Goal: Information Seeking & Learning: Learn about a topic

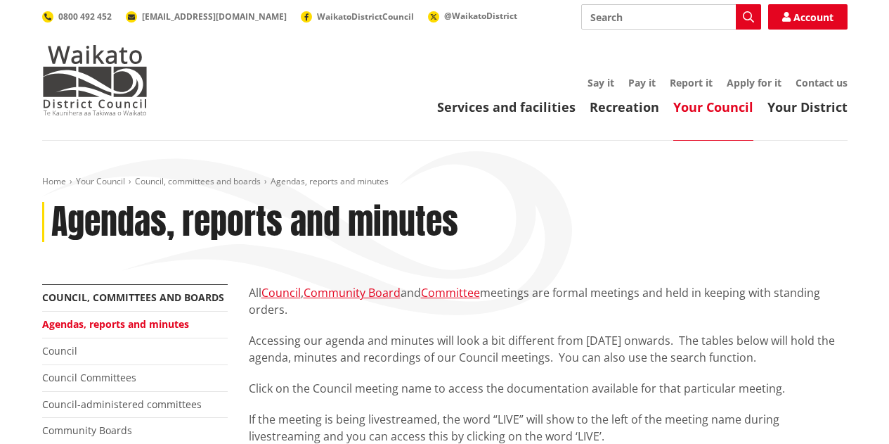
scroll to position [492, 0]
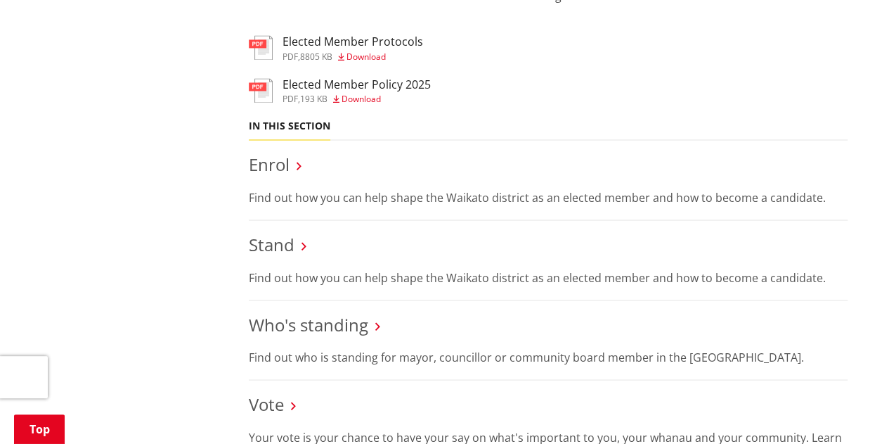
scroll to position [1195, 0]
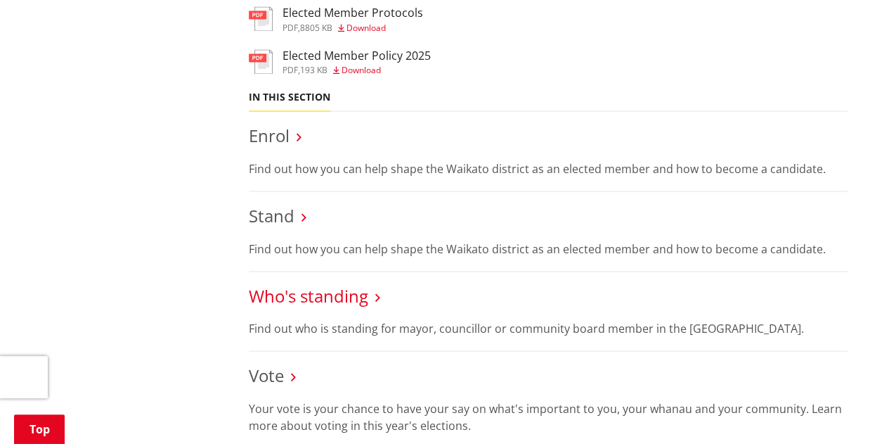
click at [292, 295] on link "Who's standing" at bounding box center [308, 294] width 119 height 23
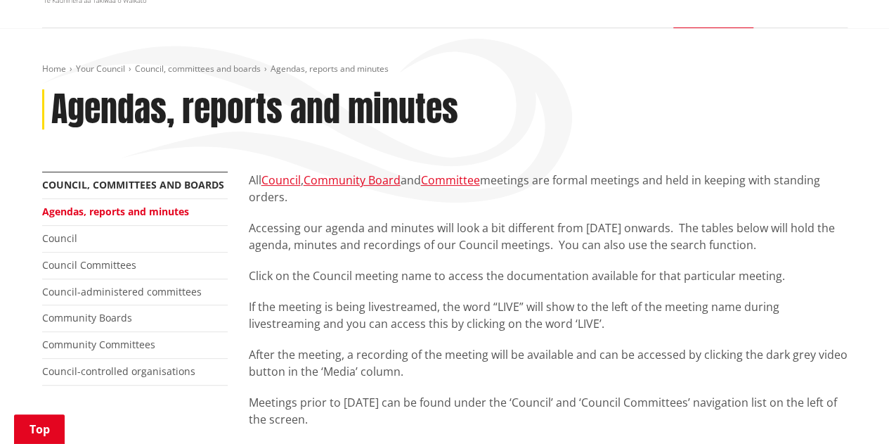
scroll to position [211, 0]
